Goal: Information Seeking & Learning: Learn about a topic

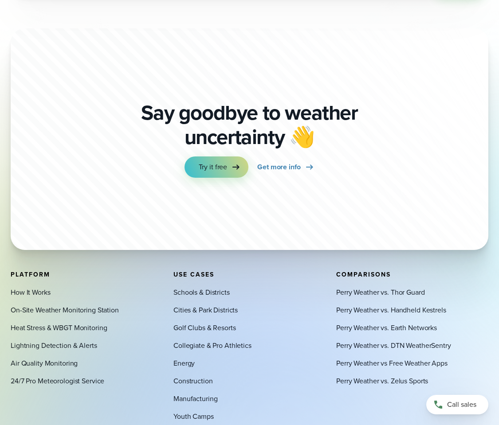
scroll to position [3103, 0]
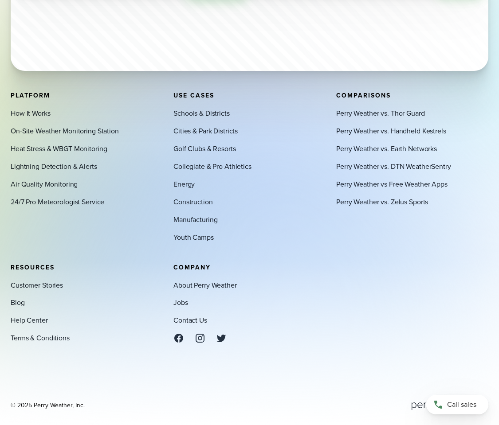
click at [66, 199] on link "24/7 Pro Meteorologist Service" at bounding box center [58, 202] width 94 height 11
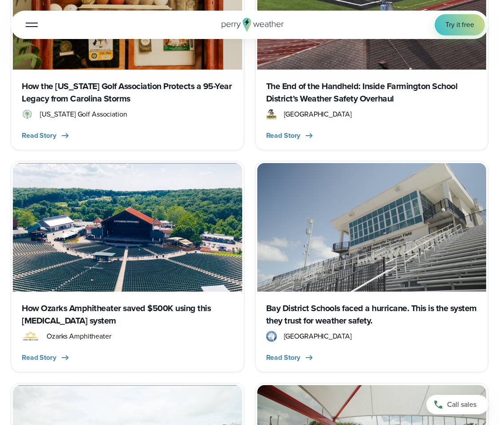
scroll to position [1343, 0]
